Goal: Transaction & Acquisition: Purchase product/service

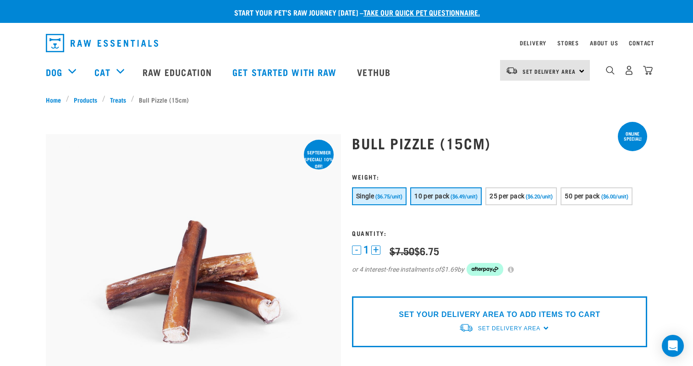
click at [449, 195] on span "10 per pack" at bounding box center [432, 196] width 35 height 7
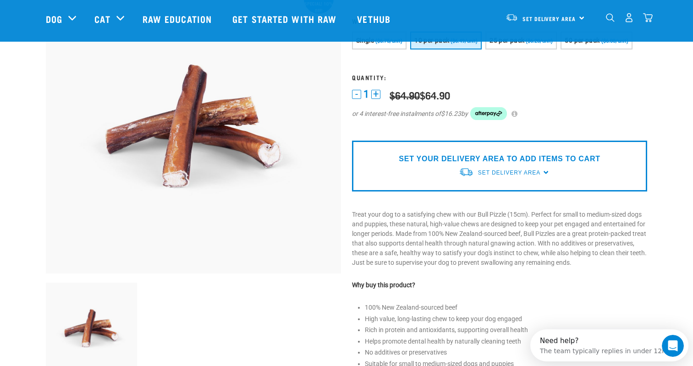
scroll to position [89, 0]
click at [526, 176] on span "Set Delivery Area" at bounding box center [509, 173] width 62 height 6
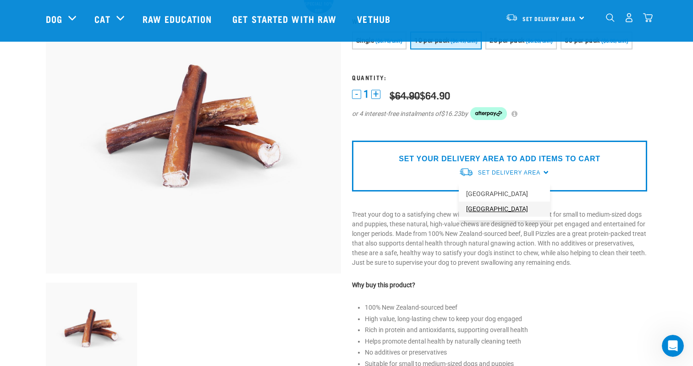
click at [495, 217] on link "[GEOGRAPHIC_DATA]" at bounding box center [504, 209] width 91 height 15
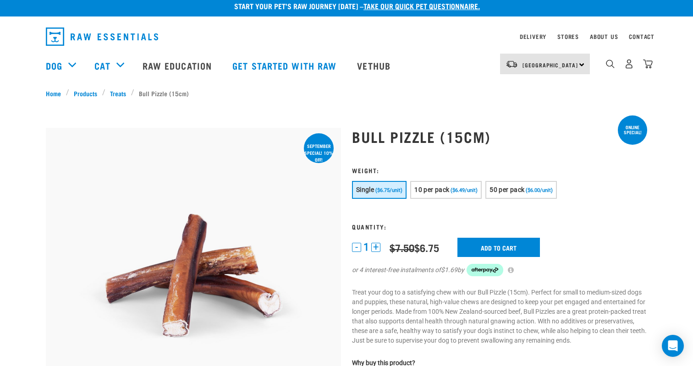
scroll to position [2, 0]
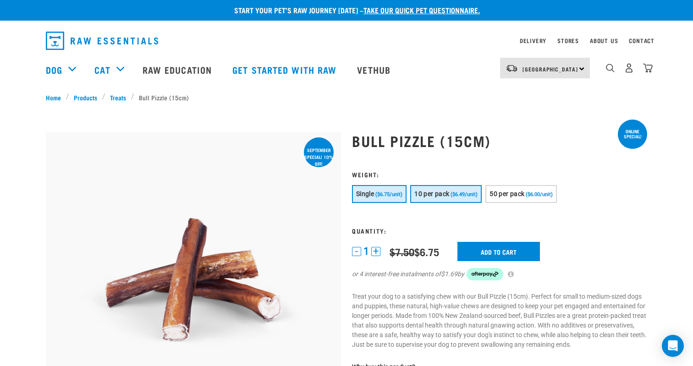
click at [464, 199] on button "10 per pack ($6.49/unit)" at bounding box center [446, 194] width 72 height 18
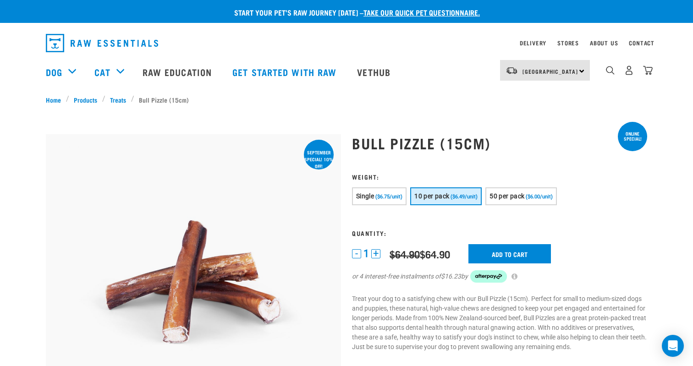
scroll to position [0, 0]
click at [521, 252] on input "Add to cart" at bounding box center [510, 253] width 83 height 19
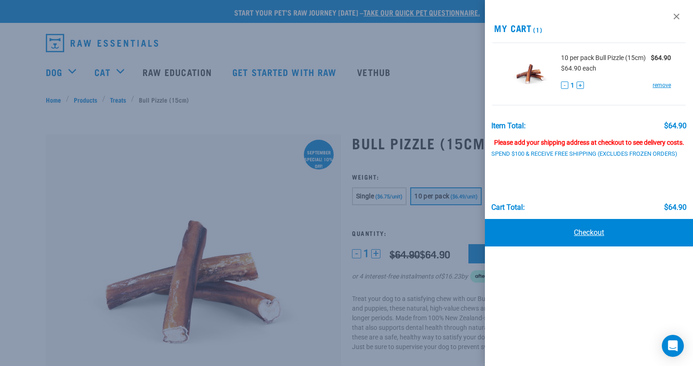
click at [586, 241] on link "Checkout" at bounding box center [589, 233] width 208 height 28
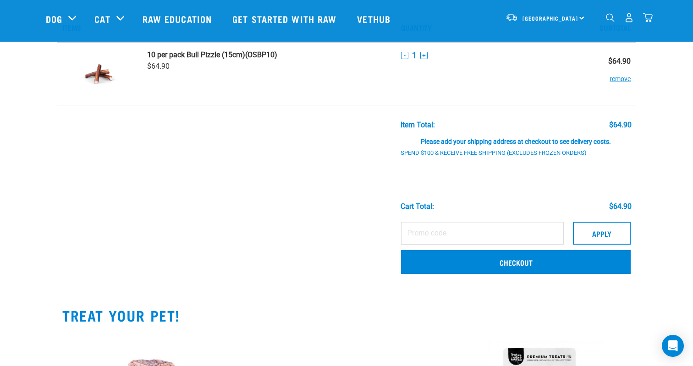
scroll to position [72, 0]
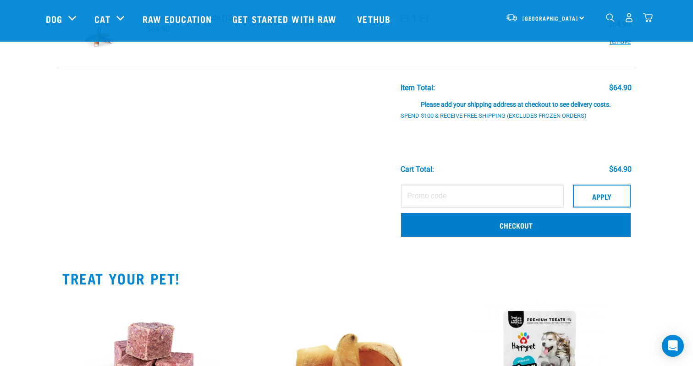
click at [497, 223] on link "Checkout" at bounding box center [516, 225] width 230 height 24
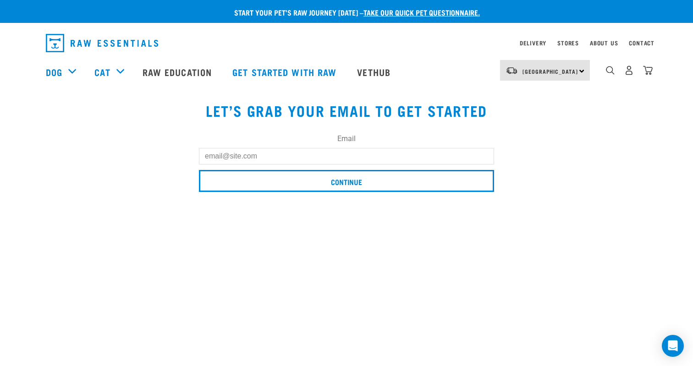
click at [266, 156] on input "Email" at bounding box center [346, 156] width 295 height 17
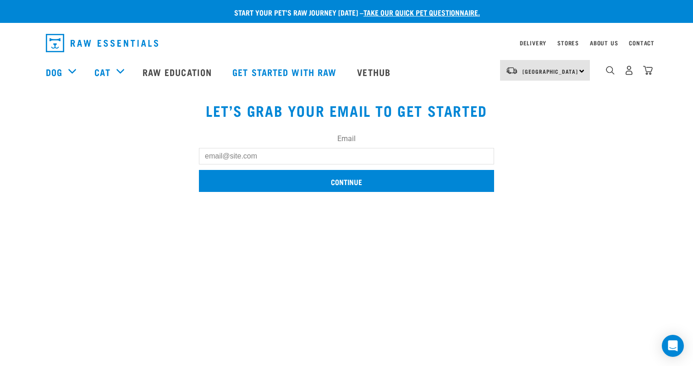
type input "zoejade.erb@gmail.com"
click at [299, 186] on input "Continue" at bounding box center [346, 181] width 295 height 22
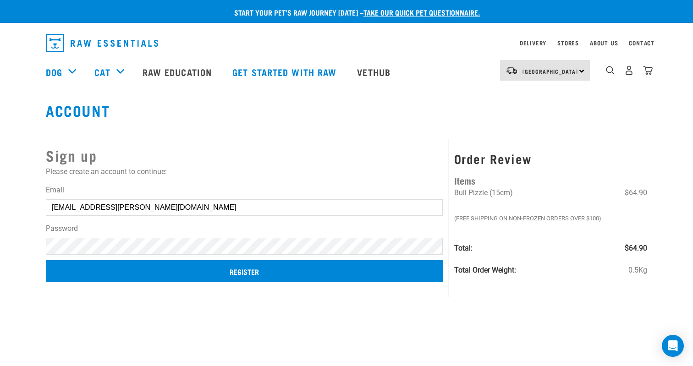
click at [300, 282] on input "Register" at bounding box center [244, 272] width 397 height 22
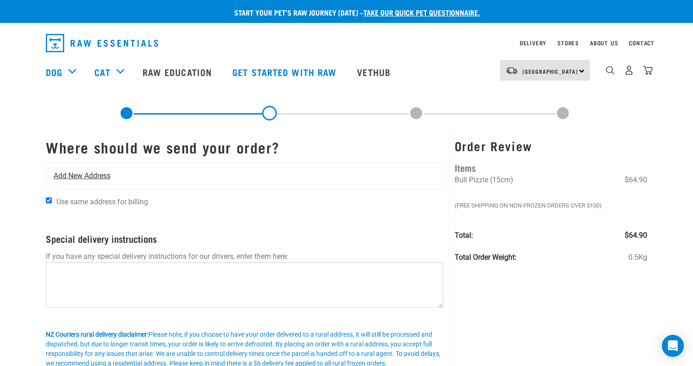
click at [72, 173] on span "Add New Address" at bounding box center [82, 176] width 57 height 11
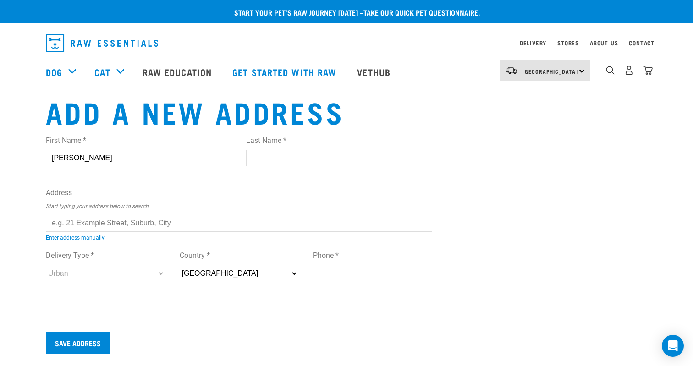
type input "[PERSON_NAME]"
click at [56, 230] on ul "[STREET_ADDRESS][GEOGRAPHIC_DATA][PERSON_NAME][PERSON_NAME][STREET_ADDRESS][PER…" at bounding box center [56, 230] width 0 height 0
type input "[STREET_ADDRESS][PERSON_NAME][PERSON_NAME]"
type input "[STREET_ADDRESS][PERSON_NAME]"
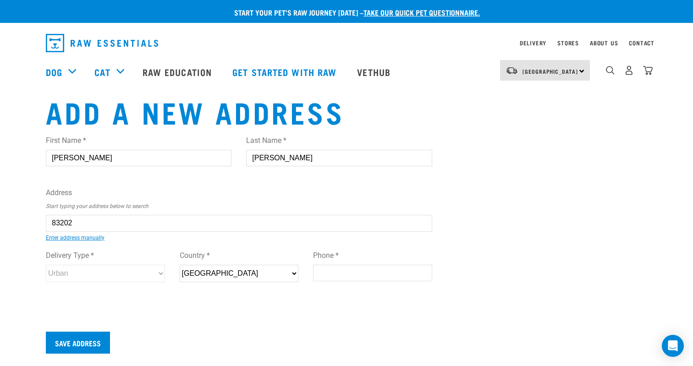
type input "[PERSON_NAME]"
type input "Southland"
select select "STL"
type input "9783"
select select "Rural"
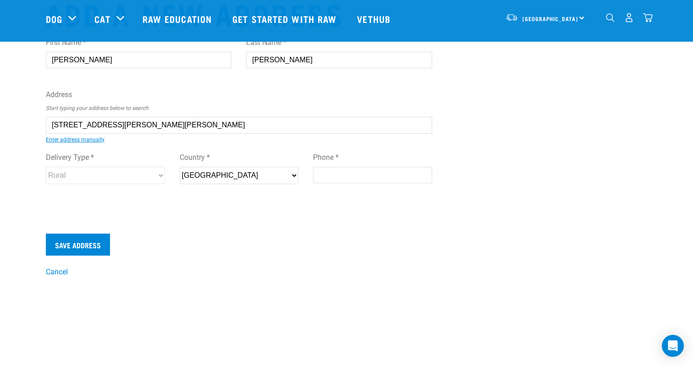
scroll to position [35, 0]
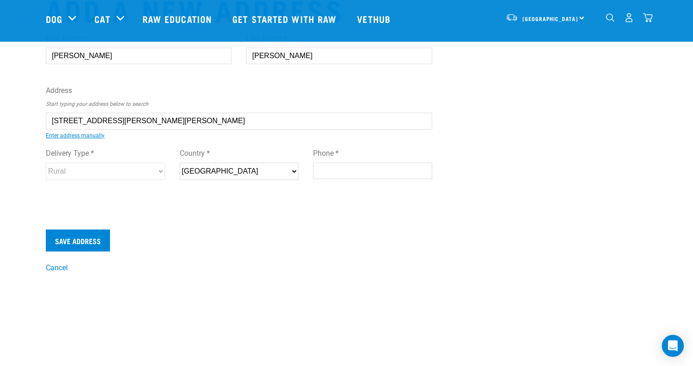
type input "0220953129"
click at [105, 244] on input "Save Address" at bounding box center [78, 241] width 64 height 22
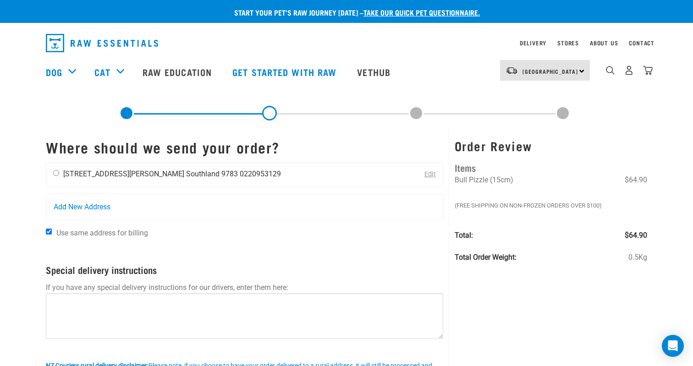
click at [52, 179] on div "[PERSON_NAME] [STREET_ADDRESS][PERSON_NAME] [GEOGRAPHIC_DATA] 9783 0220953129" at bounding box center [167, 174] width 242 height 23
click at [57, 176] on input "radio" at bounding box center [56, 173] width 6 height 6
radio input "true"
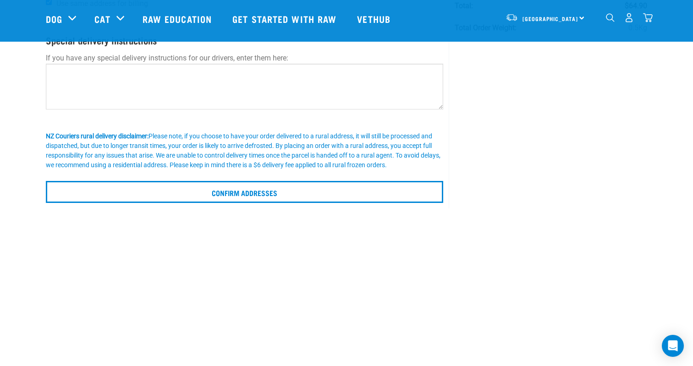
scroll to position [166, 0]
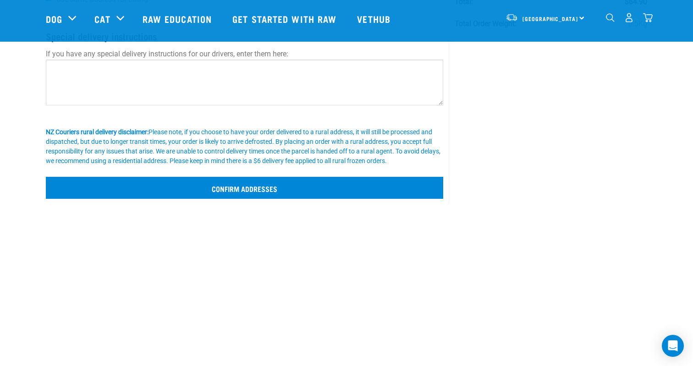
click at [188, 181] on input "Confirm addresses" at bounding box center [245, 188] width 398 height 22
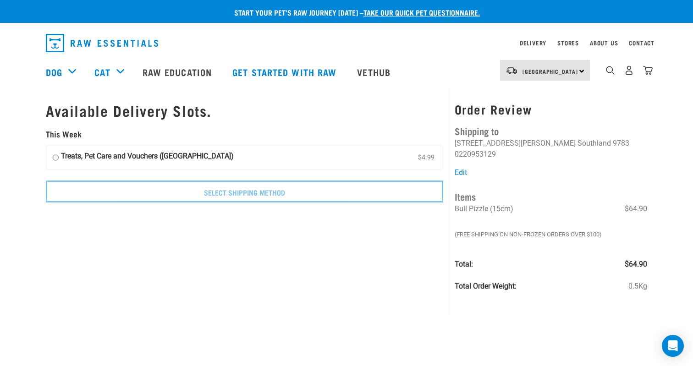
click at [50, 154] on label "Treats, Pet Care and Vouchers ([GEOGRAPHIC_DATA]) $4.99" at bounding box center [244, 157] width 397 height 23
click at [53, 154] on input "Treats, Pet Care and Vouchers ([GEOGRAPHIC_DATA]) $4.99" at bounding box center [56, 158] width 6 height 14
radio input "true"
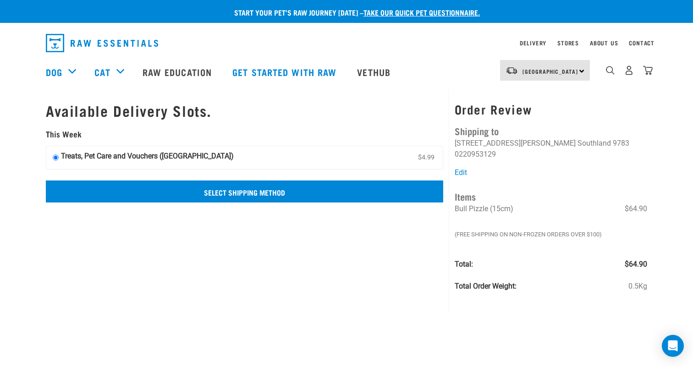
click at [267, 190] on input "Select Shipping Method" at bounding box center [245, 192] width 398 height 22
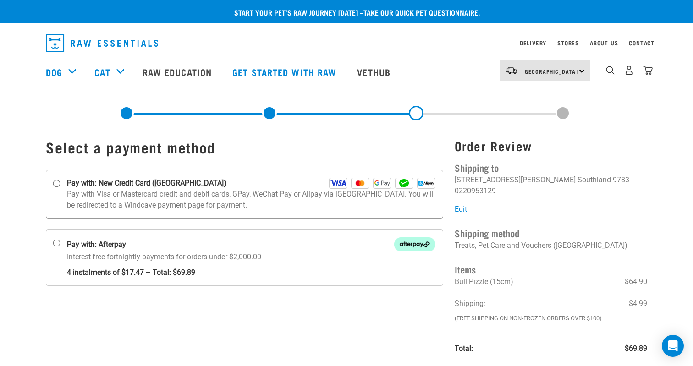
click at [137, 182] on strong "Pay with: New Credit Card ([GEOGRAPHIC_DATA])" at bounding box center [147, 183] width 160 height 11
click at [61, 182] on input "Pay with: New Credit Card ([GEOGRAPHIC_DATA])" at bounding box center [56, 183] width 7 height 7
radio input "true"
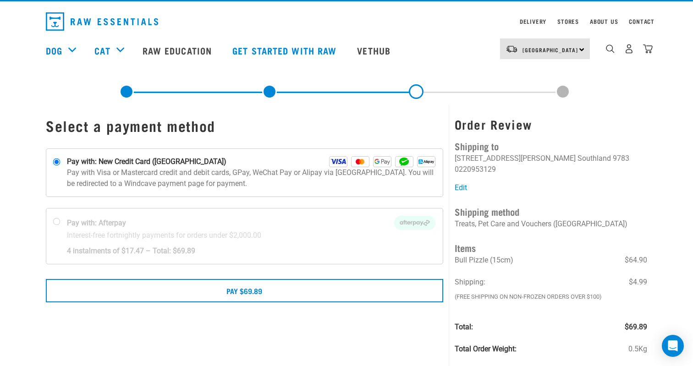
scroll to position [11, 0]
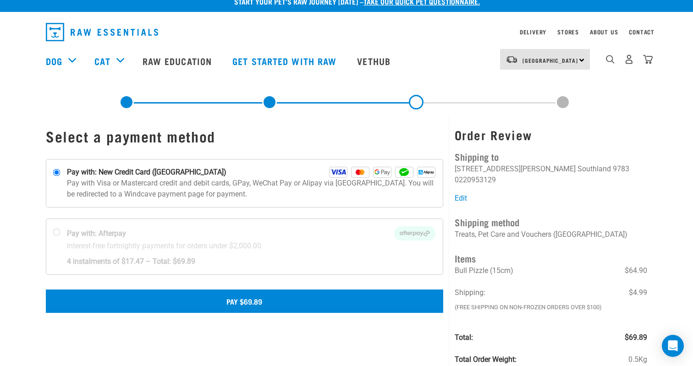
click at [217, 307] on button "Pay $69.89" at bounding box center [245, 301] width 398 height 23
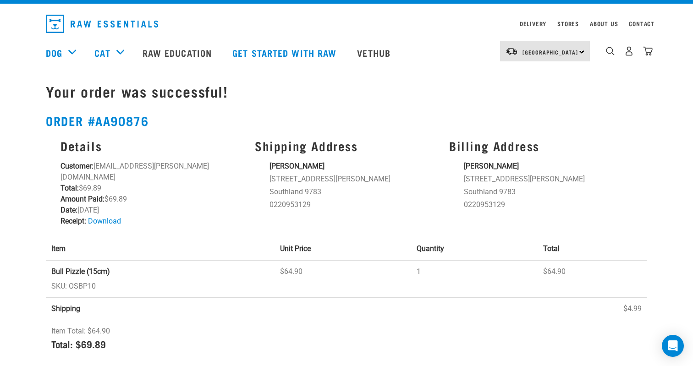
scroll to position [24, 0]
